Goal: Task Accomplishment & Management: Manage account settings

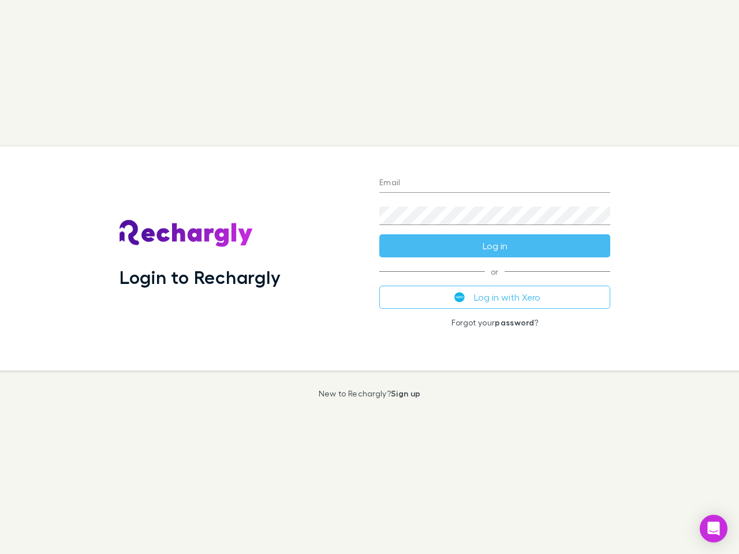
click at [369, 277] on div "Login to Rechargly" at bounding box center [240, 259] width 260 height 224
click at [495, 184] on input "Email" at bounding box center [494, 183] width 231 height 18
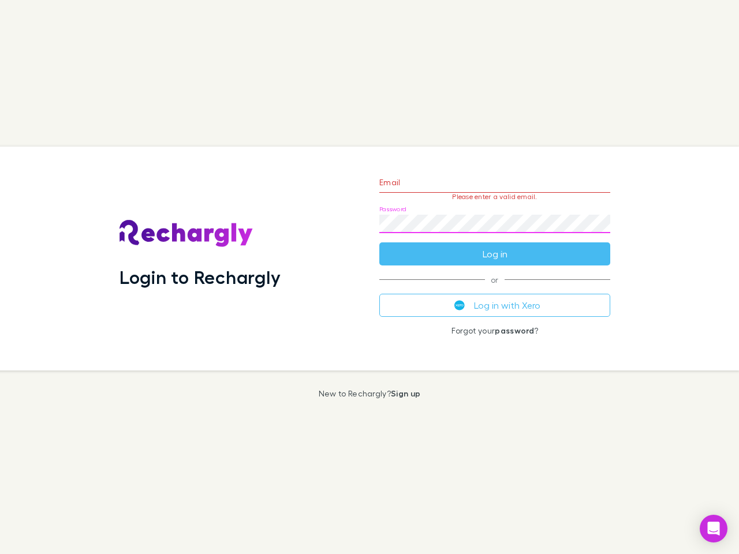
click at [495, 246] on form "Email Please enter a valid email. Password Log in" at bounding box center [494, 215] width 231 height 100
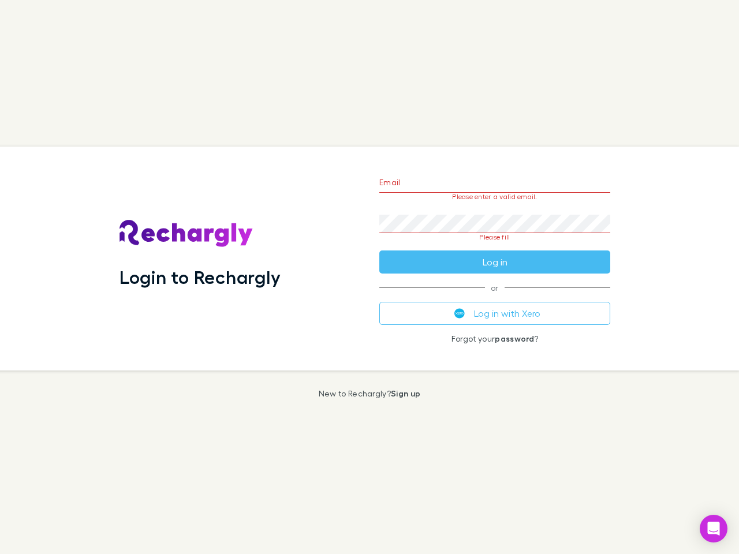
click at [495, 297] on div "Email Please enter a valid email. Password Please fill Log in or Log in with Xe…" at bounding box center [494, 259] width 249 height 224
click at [713, 529] on icon "Open Intercom Messenger" at bounding box center [713, 529] width 12 height 14
